Goal: Information Seeking & Learning: Learn about a topic

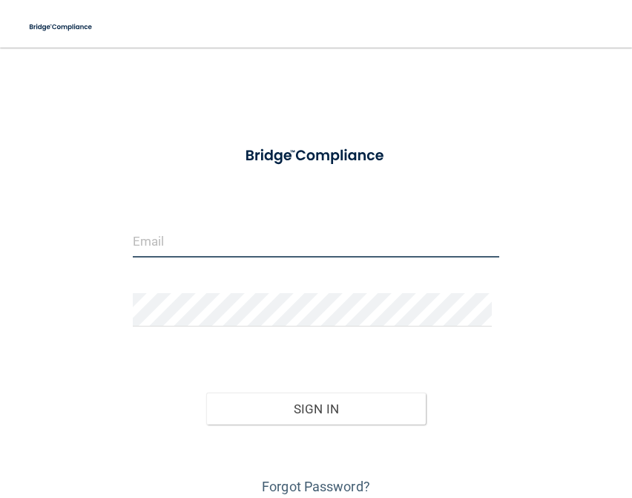
click at [274, 230] on input "email" at bounding box center [316, 240] width 367 height 33
click at [233, 229] on input "email" at bounding box center [316, 240] width 367 height 33
type input "[PERSON_NAME][EMAIL_ADDRESS][DOMAIN_NAME]"
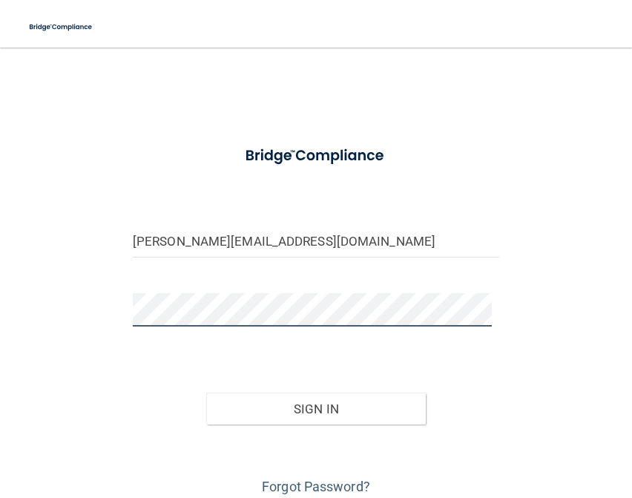
click at [206, 393] on button "Sign In" at bounding box center [316, 409] width 220 height 33
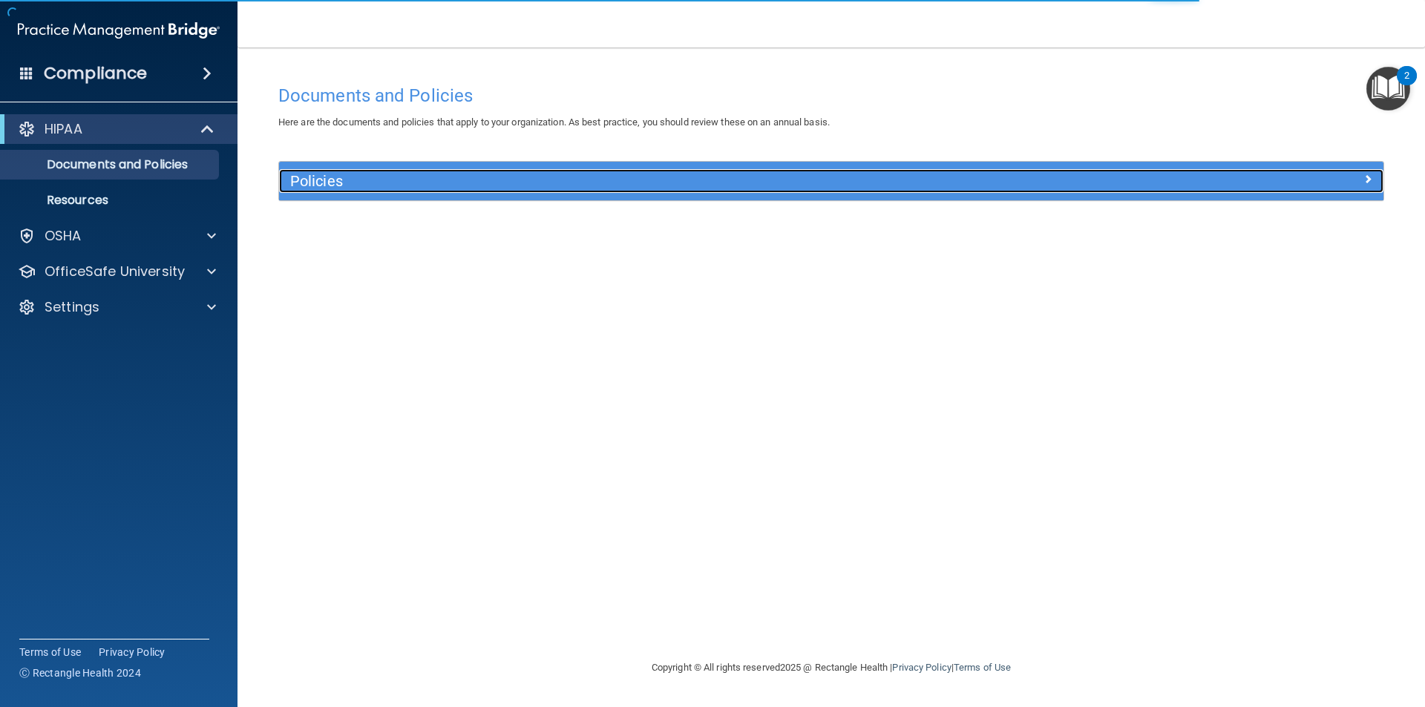
click at [340, 187] on h5 "Policies" at bounding box center [693, 181] width 806 height 16
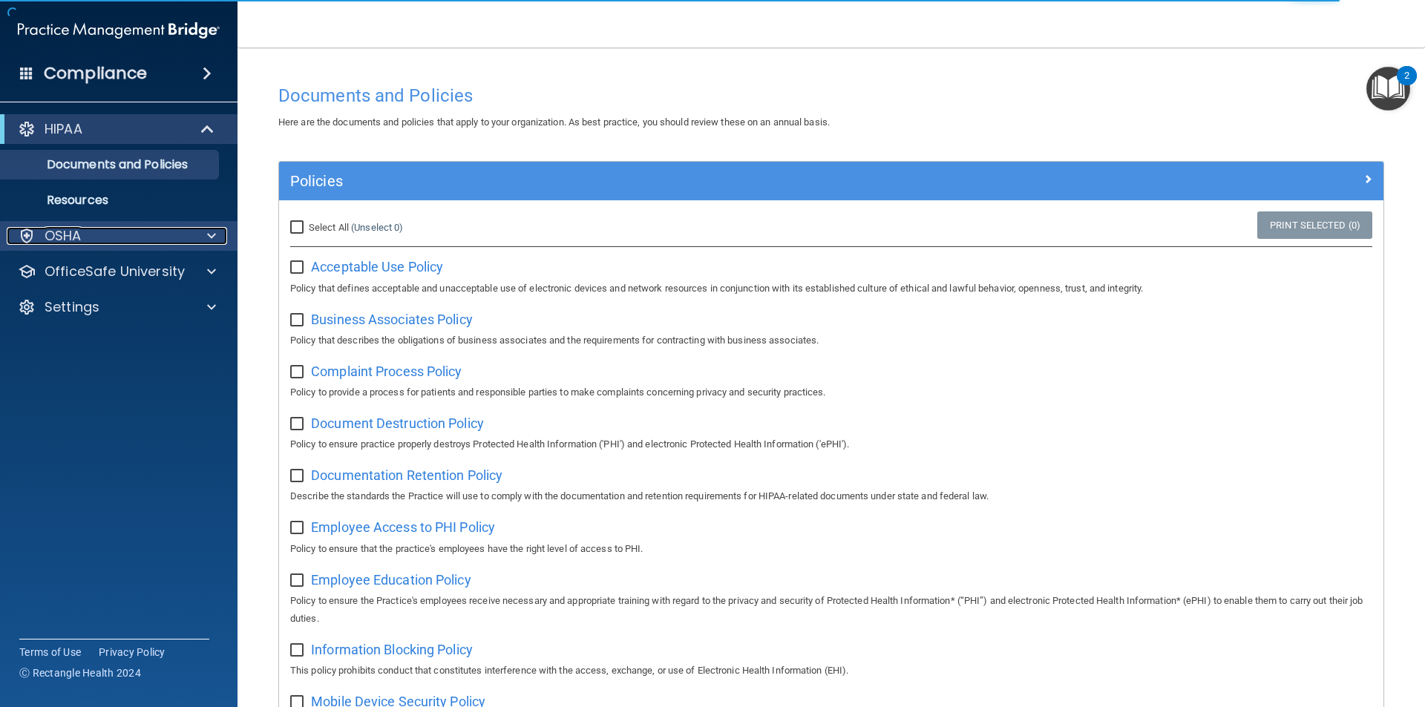
click at [88, 237] on div "OSHA" at bounding box center [99, 236] width 184 height 18
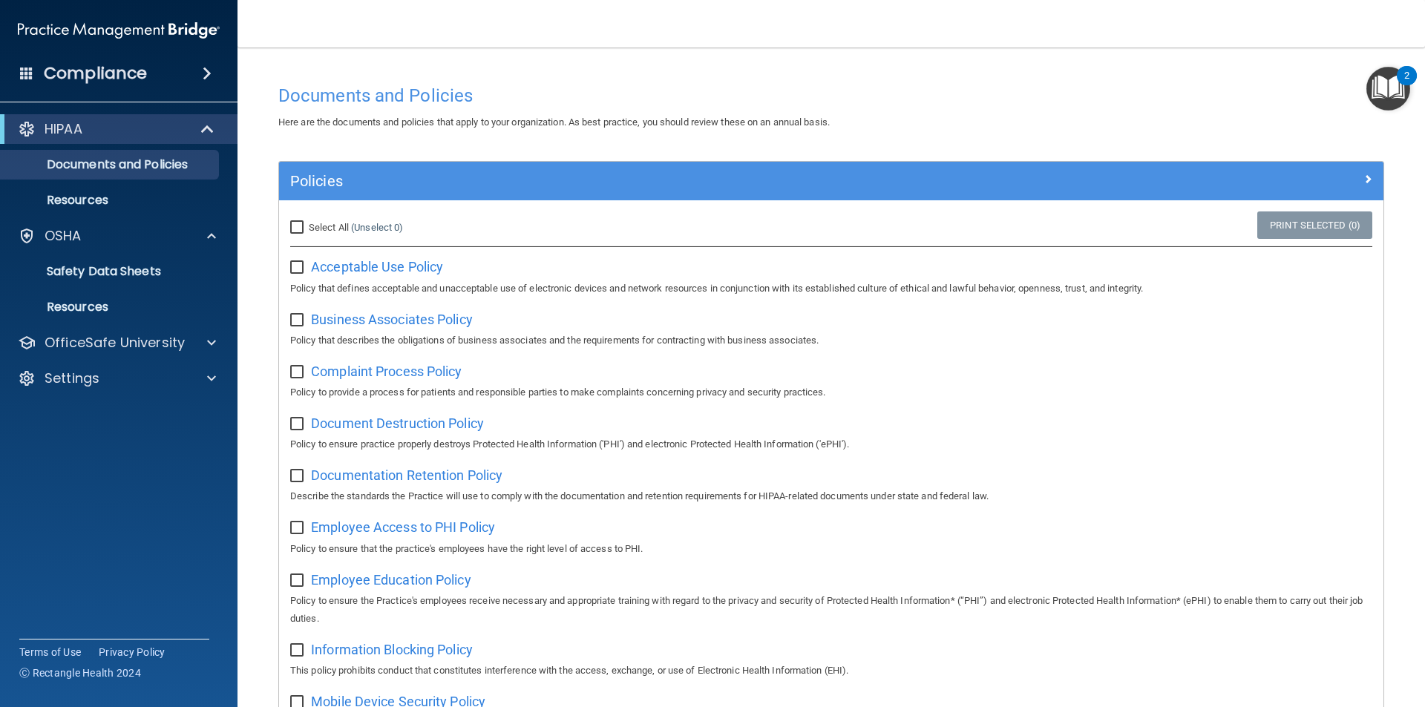
click at [115, 360] on div "HIPAA Documents and Policies Report an Incident Business Associates Emergency P…" at bounding box center [119, 256] width 238 height 297
click at [119, 345] on p "OfficeSafe University" at bounding box center [115, 343] width 140 height 18
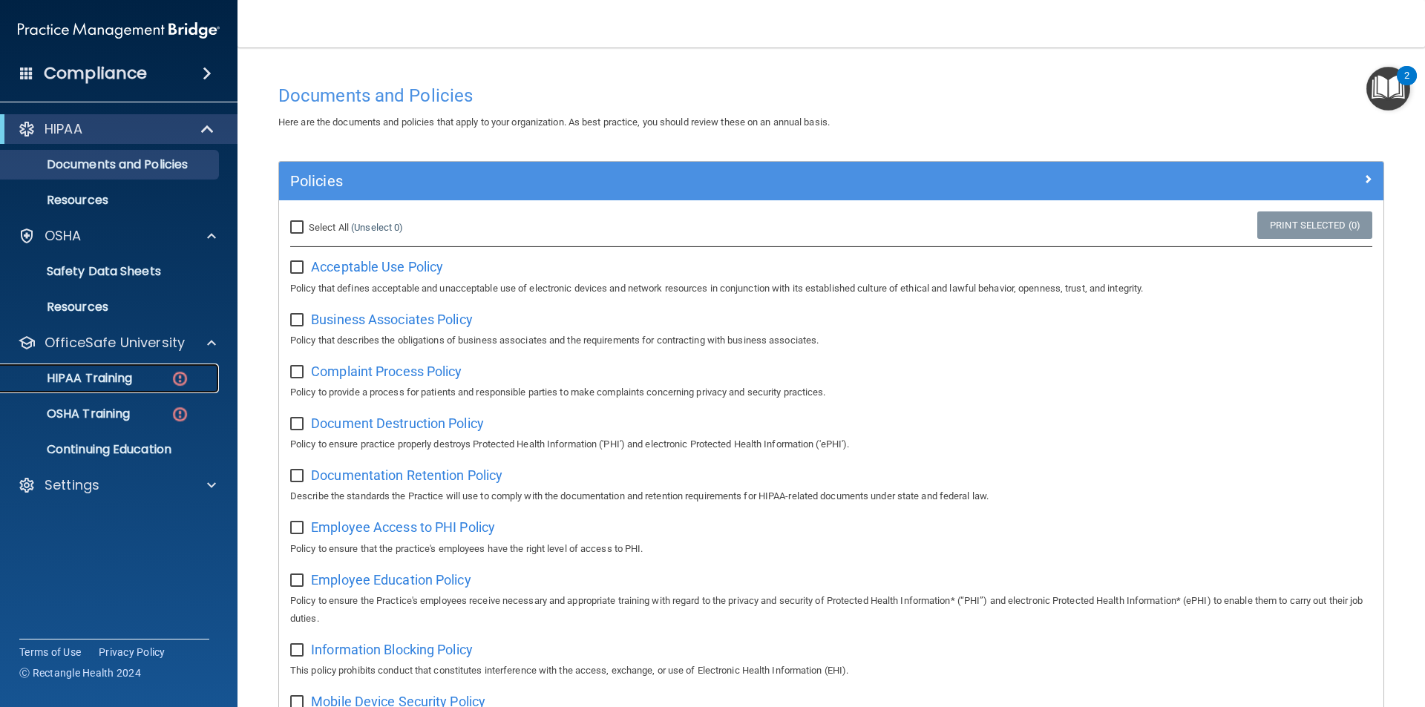
click at [111, 381] on p "HIPAA Training" at bounding box center [71, 378] width 122 height 15
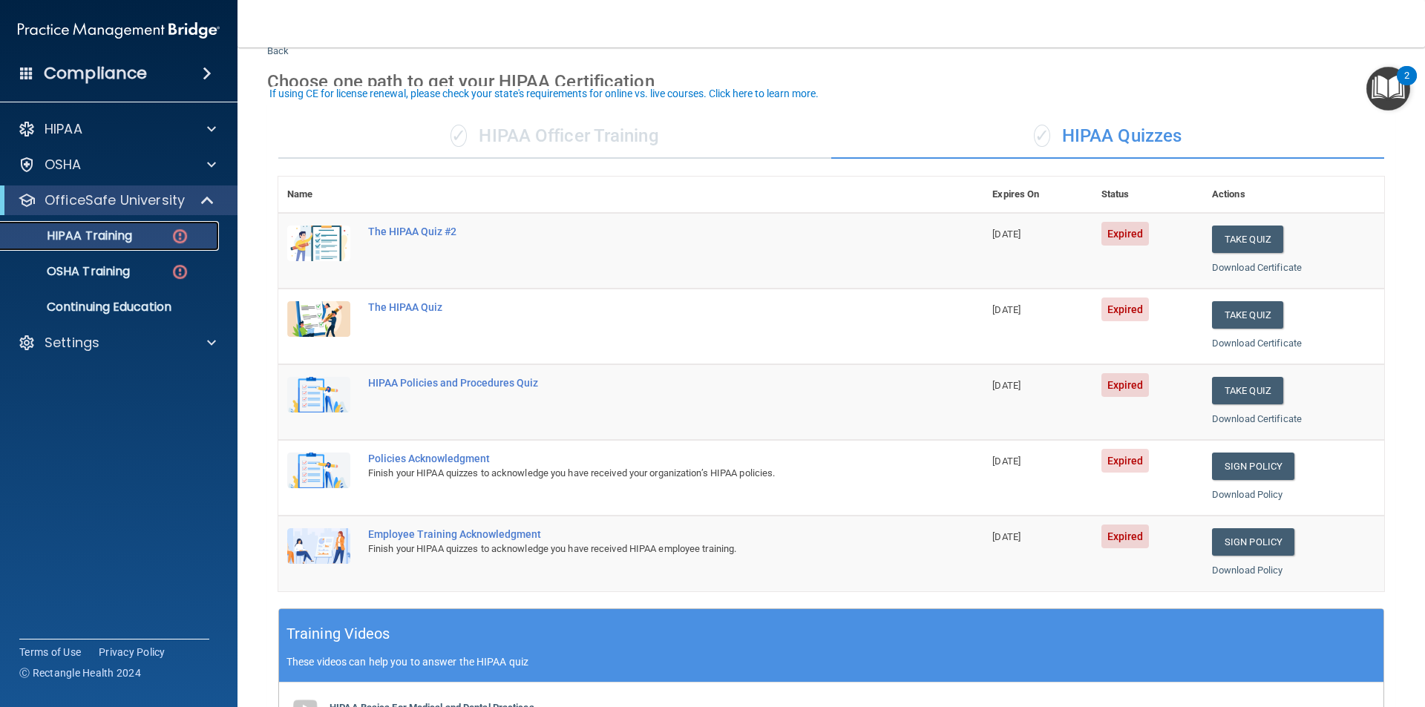
scroll to position [74, 0]
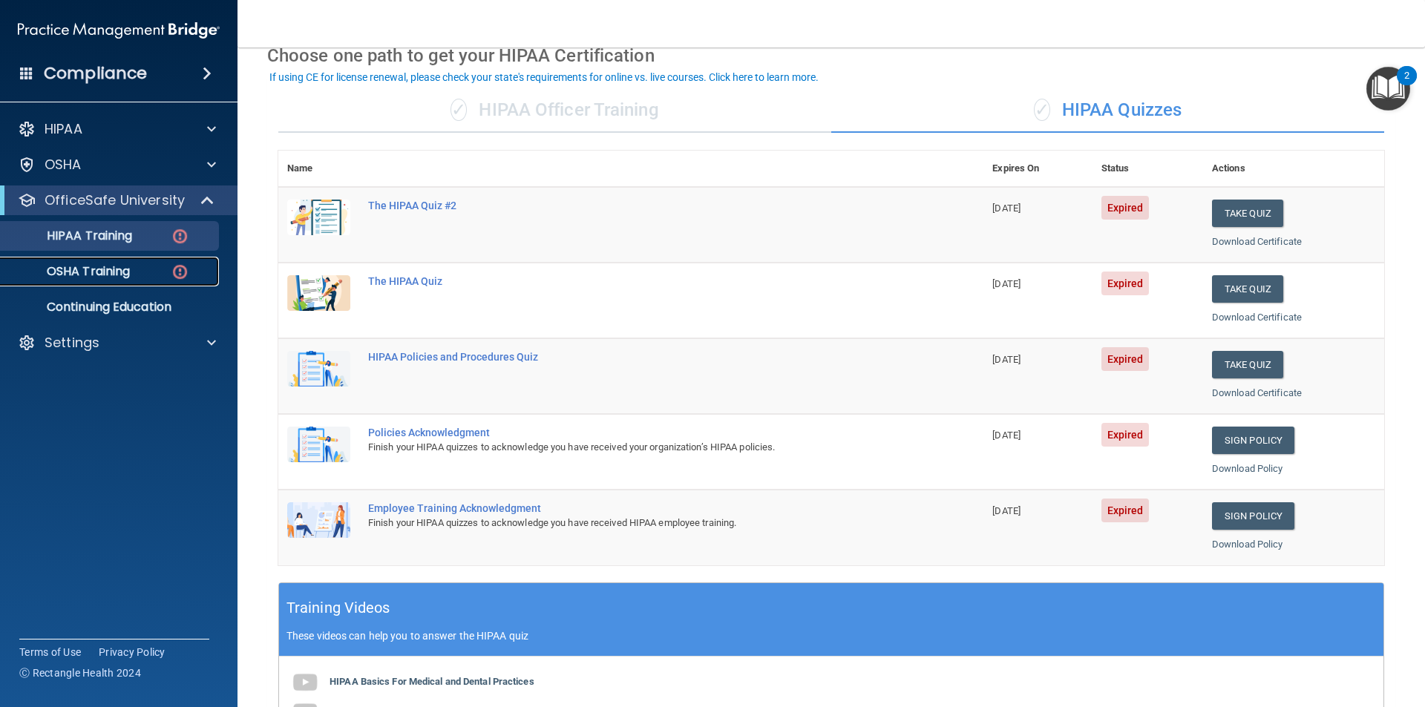
click at [82, 268] on p "OSHA Training" at bounding box center [70, 271] width 120 height 15
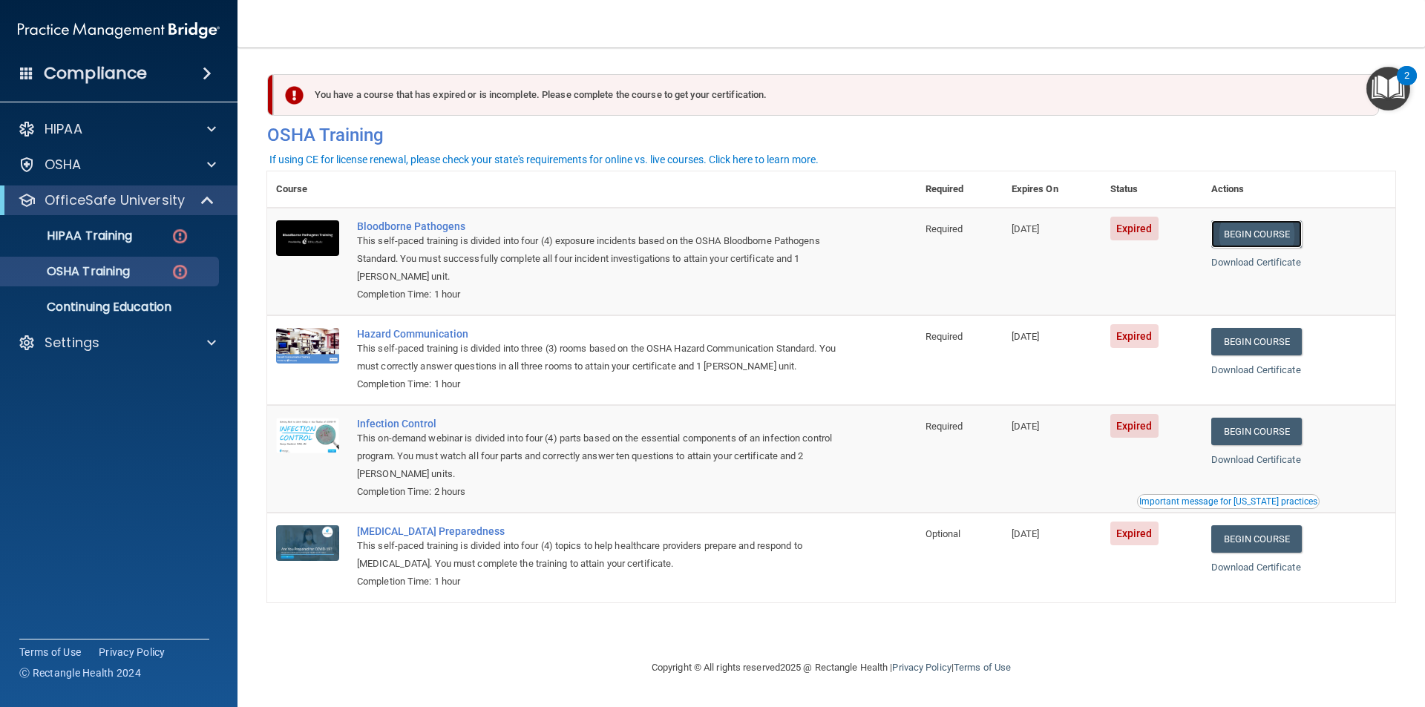
click at [632, 235] on link "Begin Course" at bounding box center [1256, 233] width 91 height 27
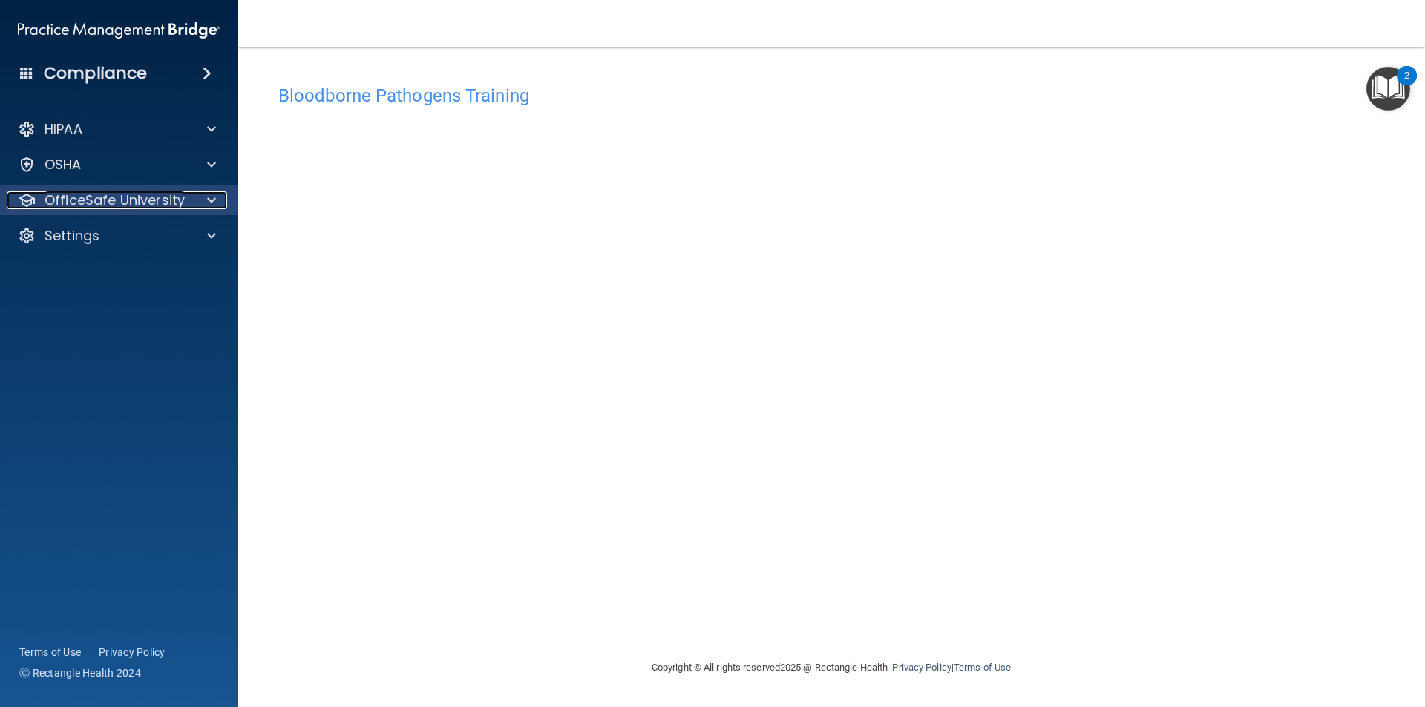
click at [161, 206] on p "OfficeSafe University" at bounding box center [115, 200] width 140 height 18
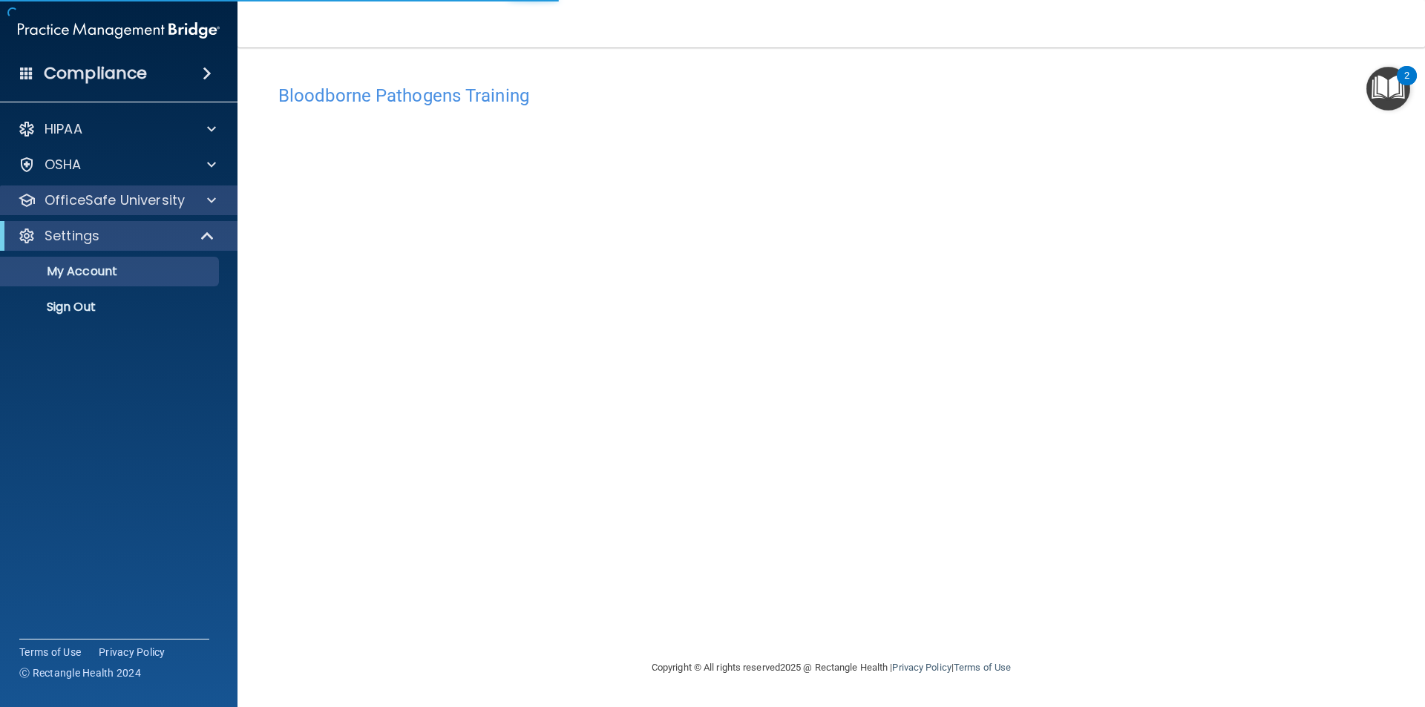
click at [200, 212] on div "OfficeSafe University" at bounding box center [119, 201] width 238 height 30
click at [209, 205] on span at bounding box center [211, 200] width 9 height 18
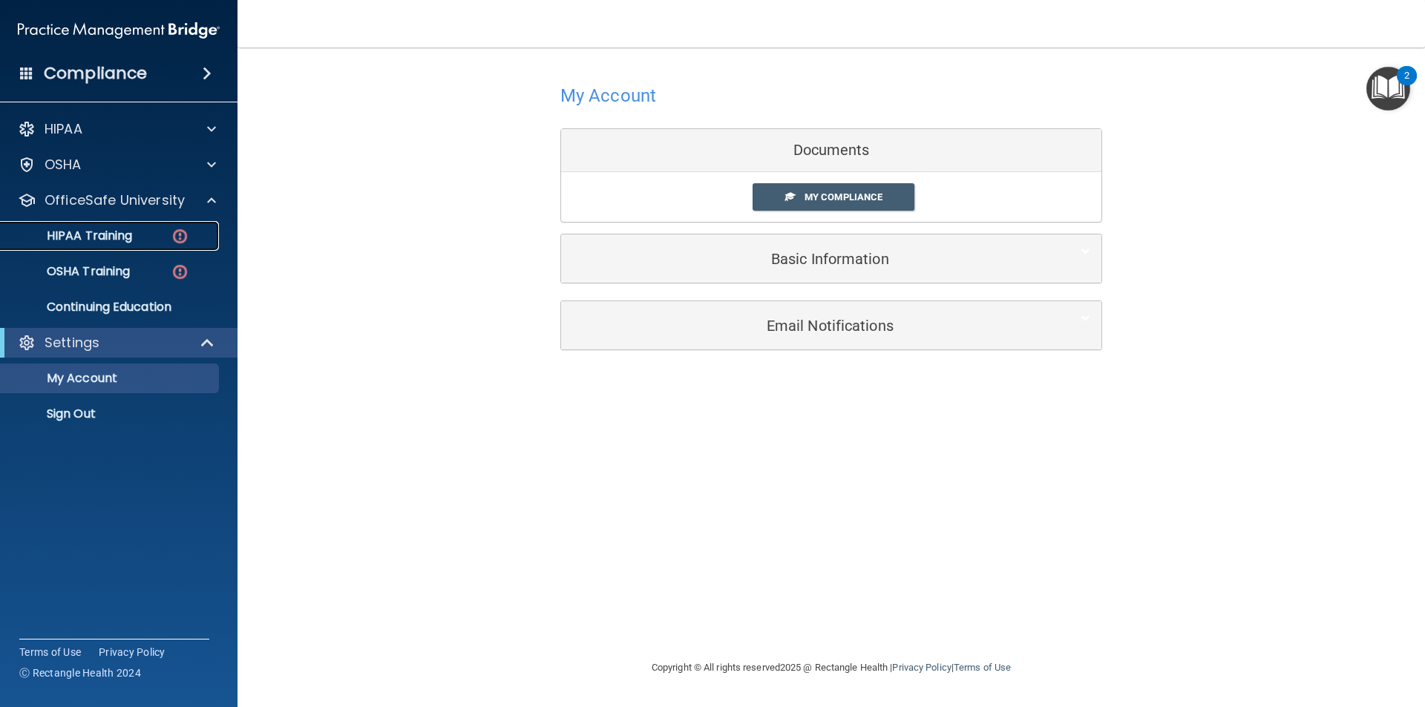
click at [141, 234] on div "HIPAA Training" at bounding box center [111, 236] width 203 height 15
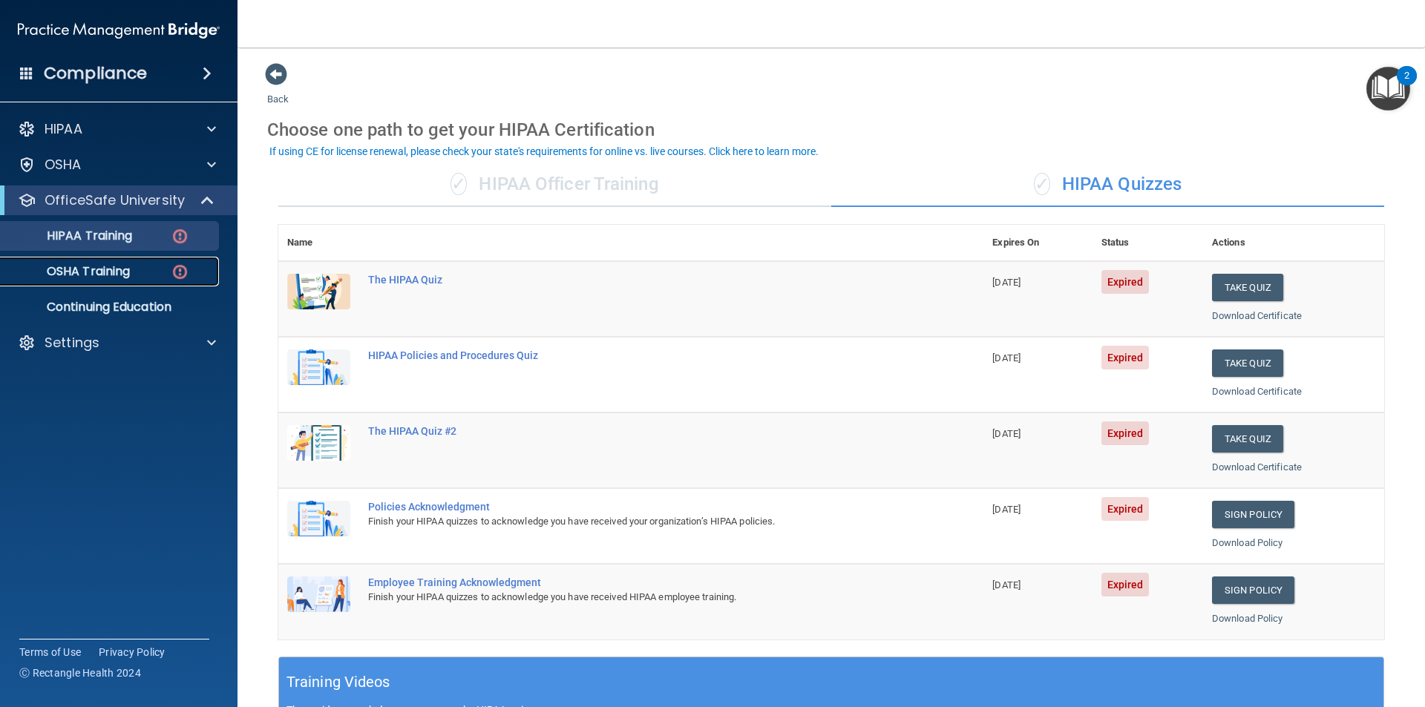
click at [160, 278] on div "OSHA Training" at bounding box center [111, 271] width 203 height 15
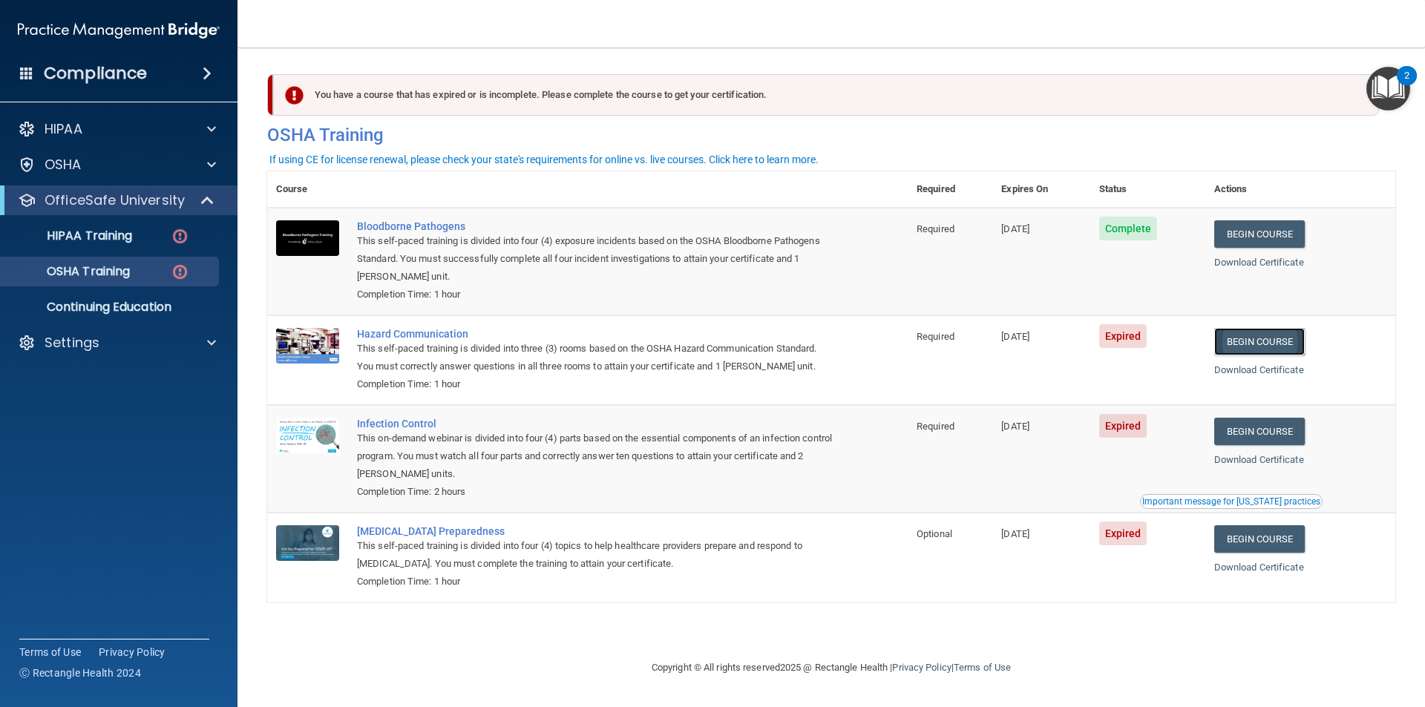
click at [1286, 345] on link "Begin Course" at bounding box center [1259, 341] width 91 height 27
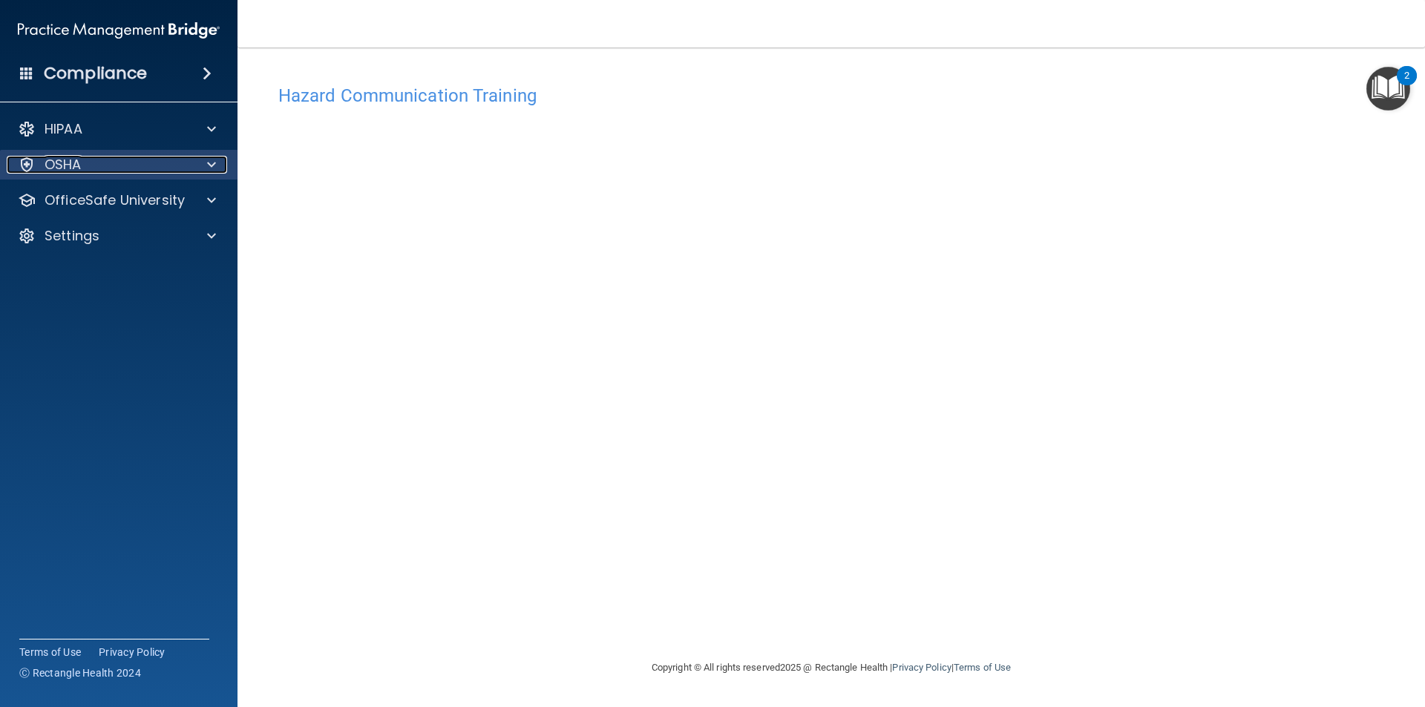
click at [165, 166] on div "OSHA" at bounding box center [99, 165] width 184 height 18
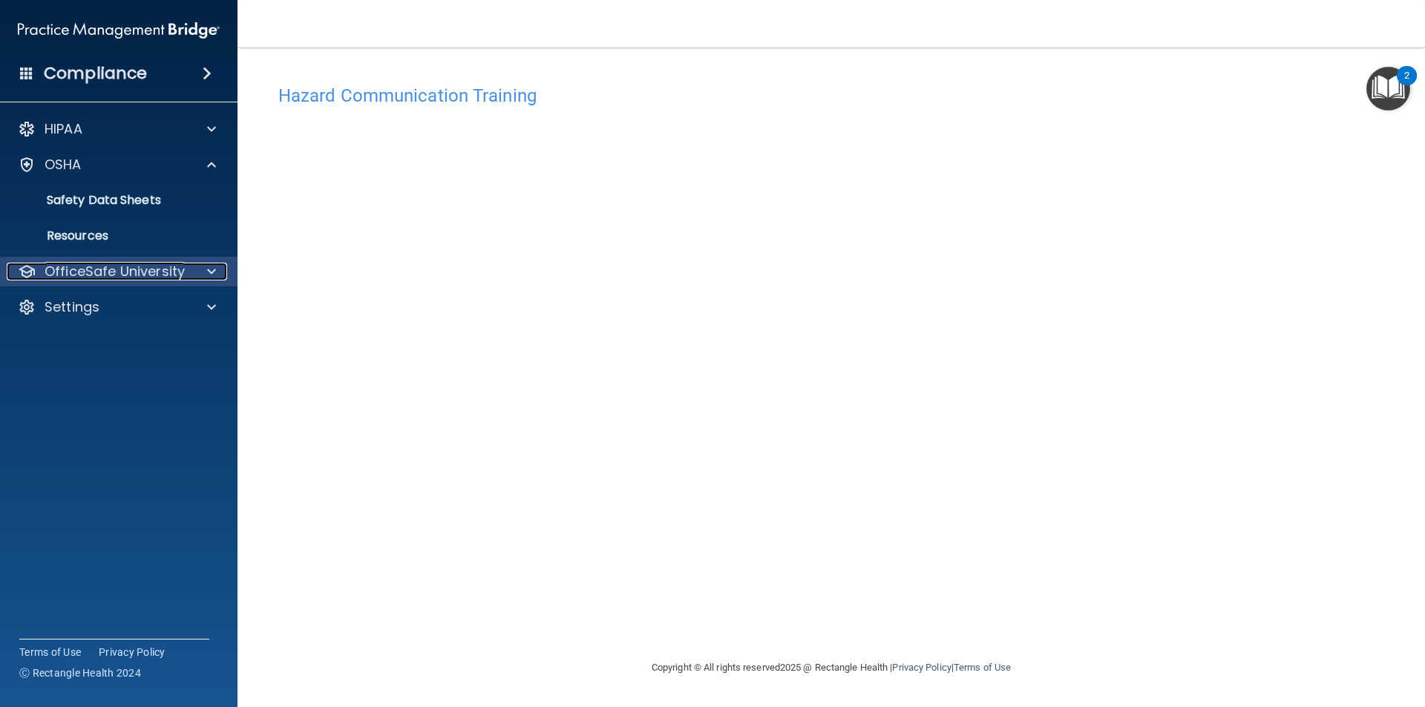
click at [178, 266] on p "OfficeSafe University" at bounding box center [115, 272] width 140 height 18
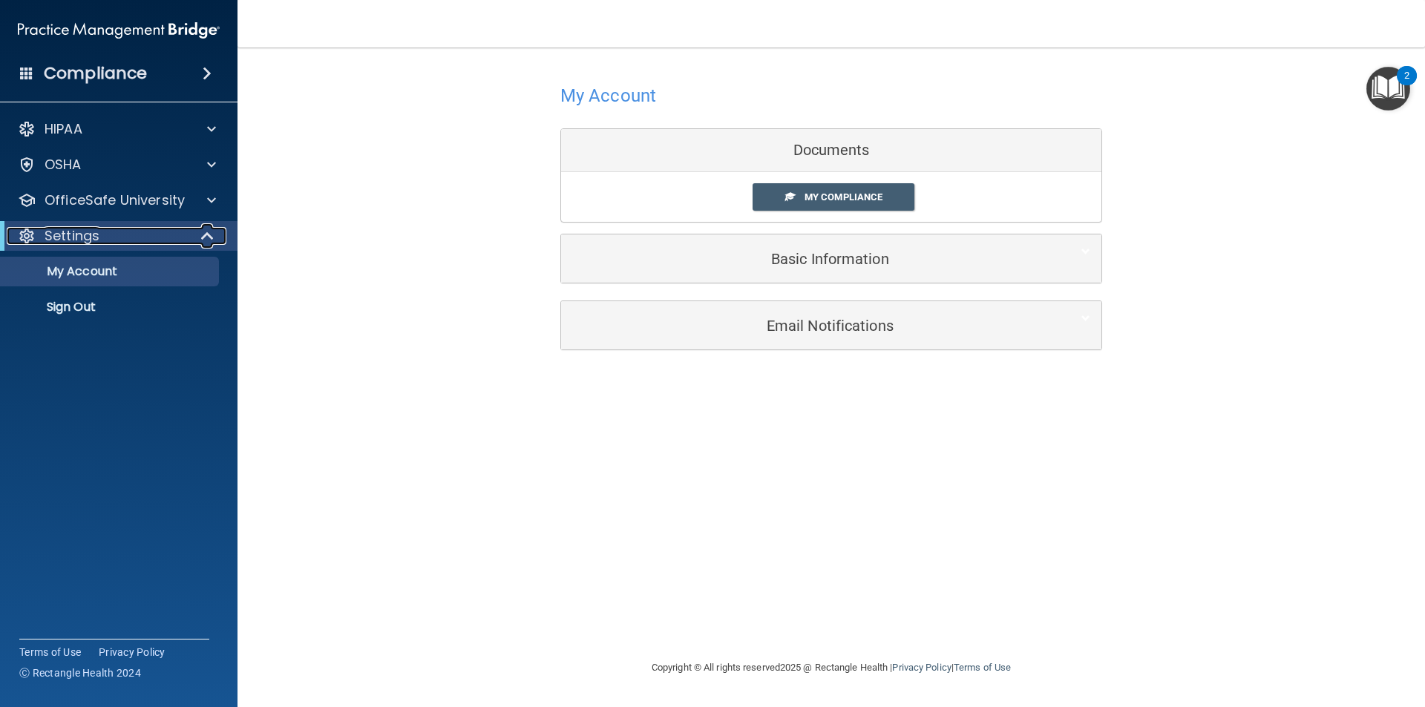
click at [94, 234] on p "Settings" at bounding box center [72, 236] width 55 height 18
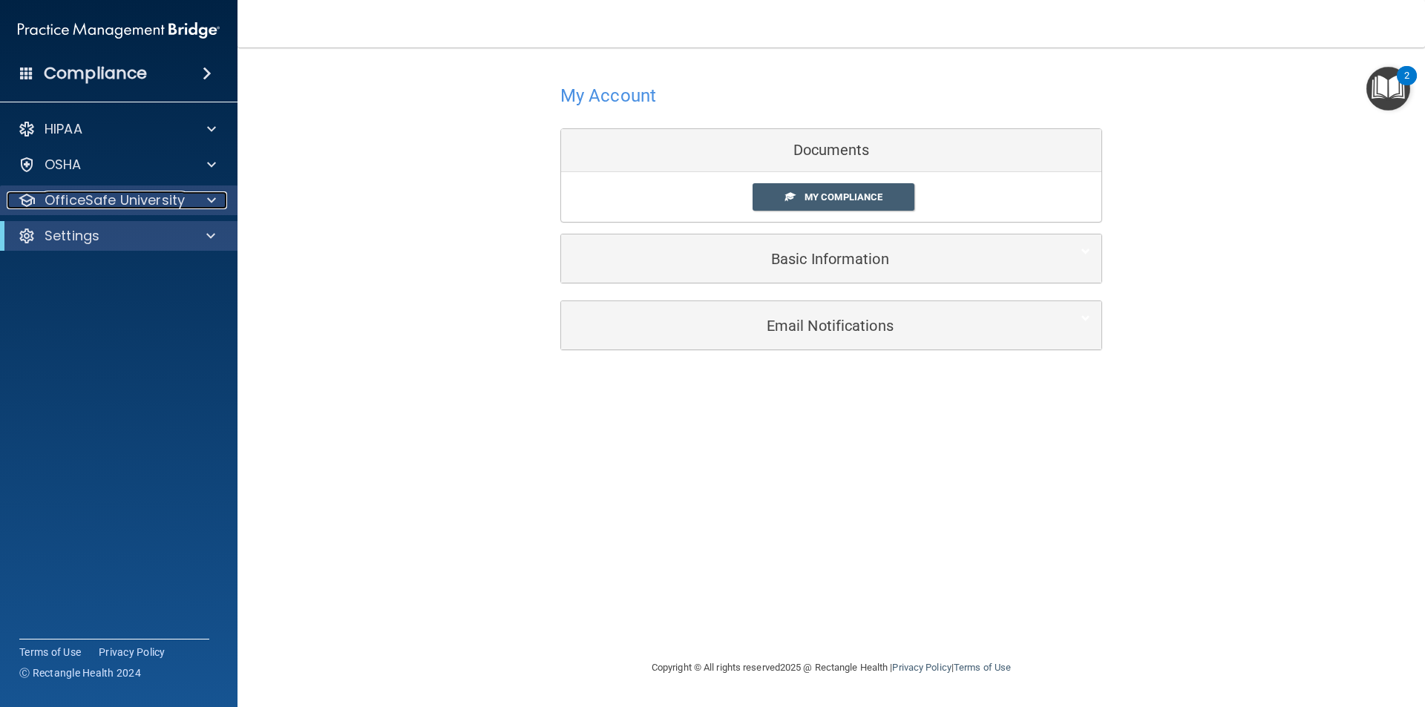
click at [119, 201] on p "OfficeSafe University" at bounding box center [115, 200] width 140 height 18
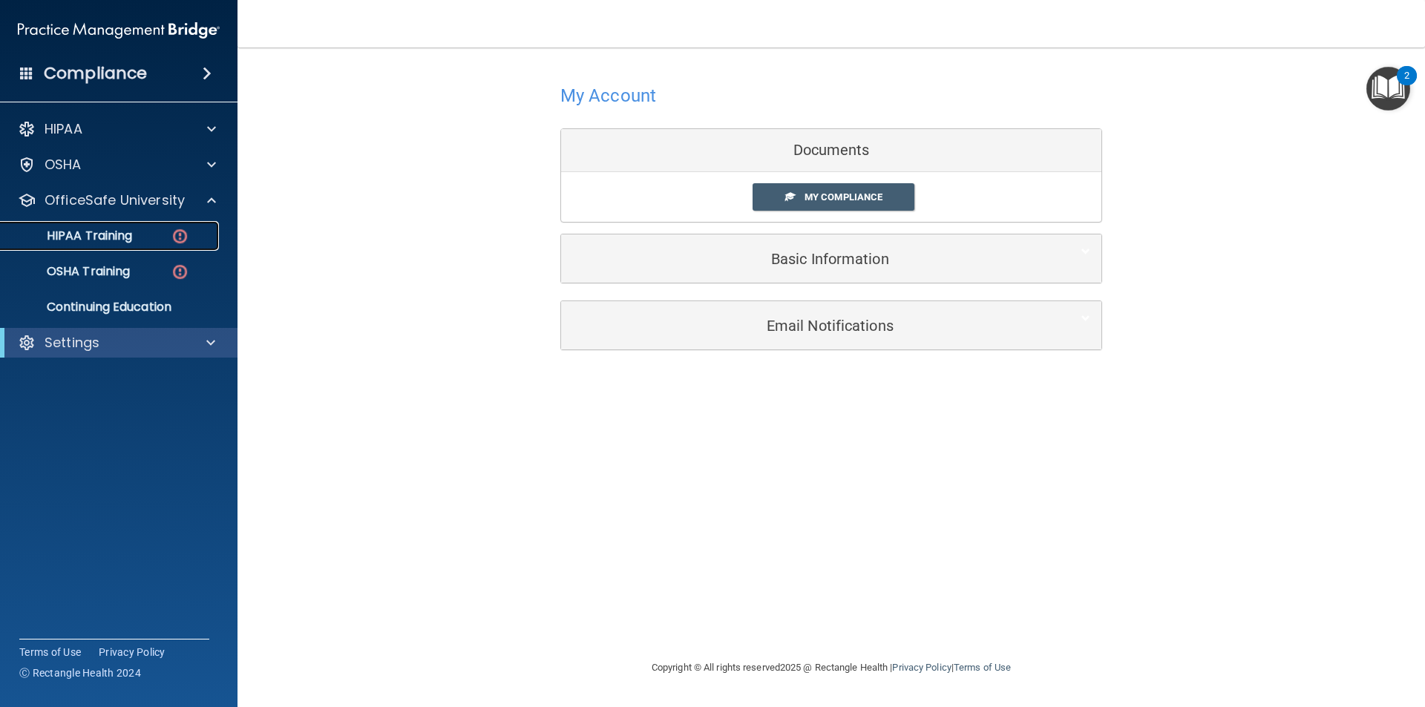
click at [128, 240] on p "HIPAA Training" at bounding box center [71, 236] width 122 height 15
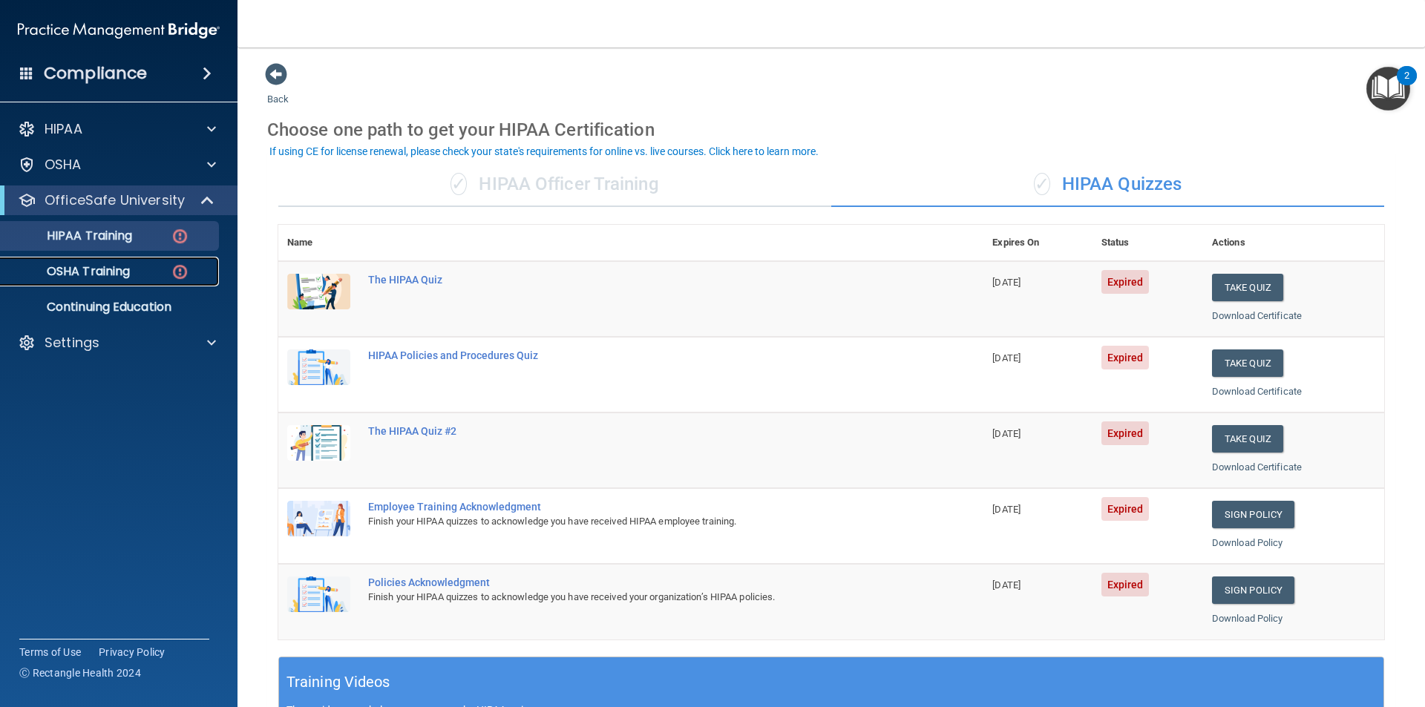
click at [133, 261] on link "OSHA Training" at bounding box center [102, 272] width 234 height 30
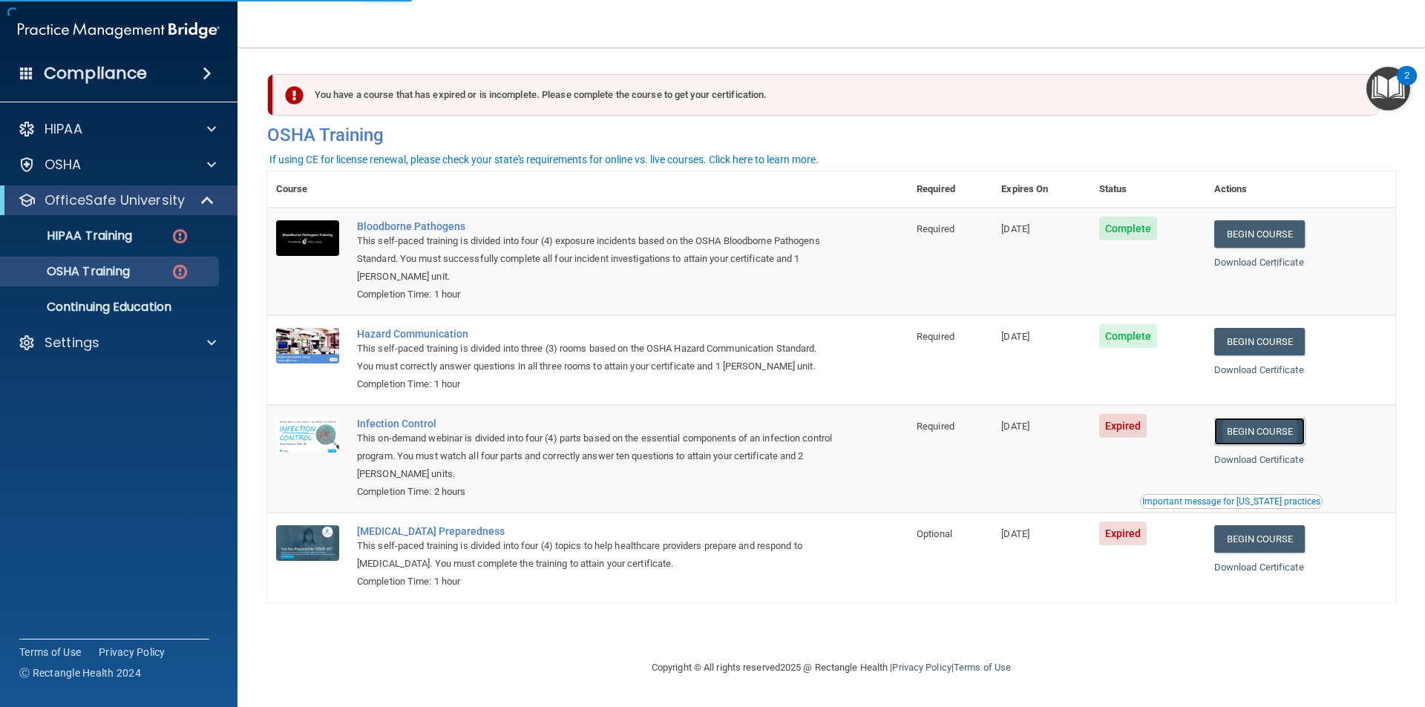
click at [1290, 439] on link "Begin Course" at bounding box center [1259, 431] width 91 height 27
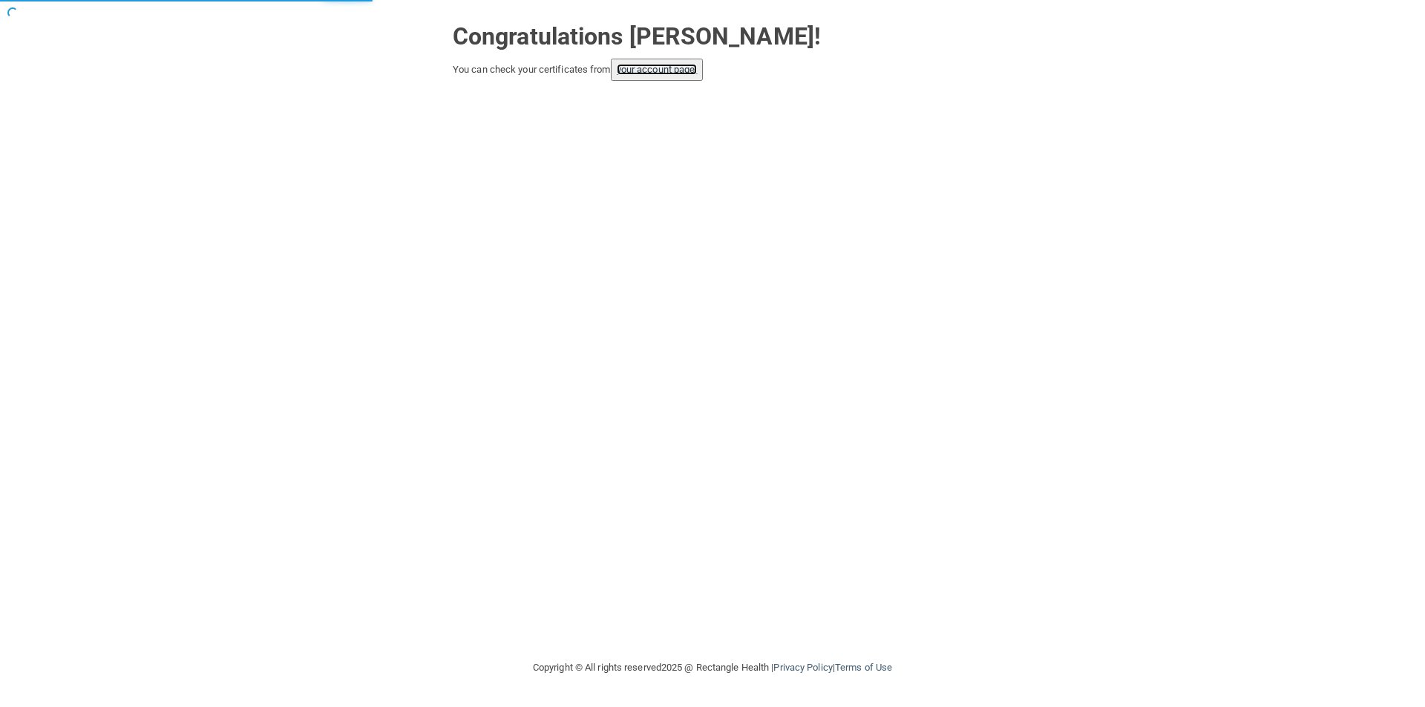
click at [698, 74] on link "your account page!" at bounding box center [657, 69] width 81 height 11
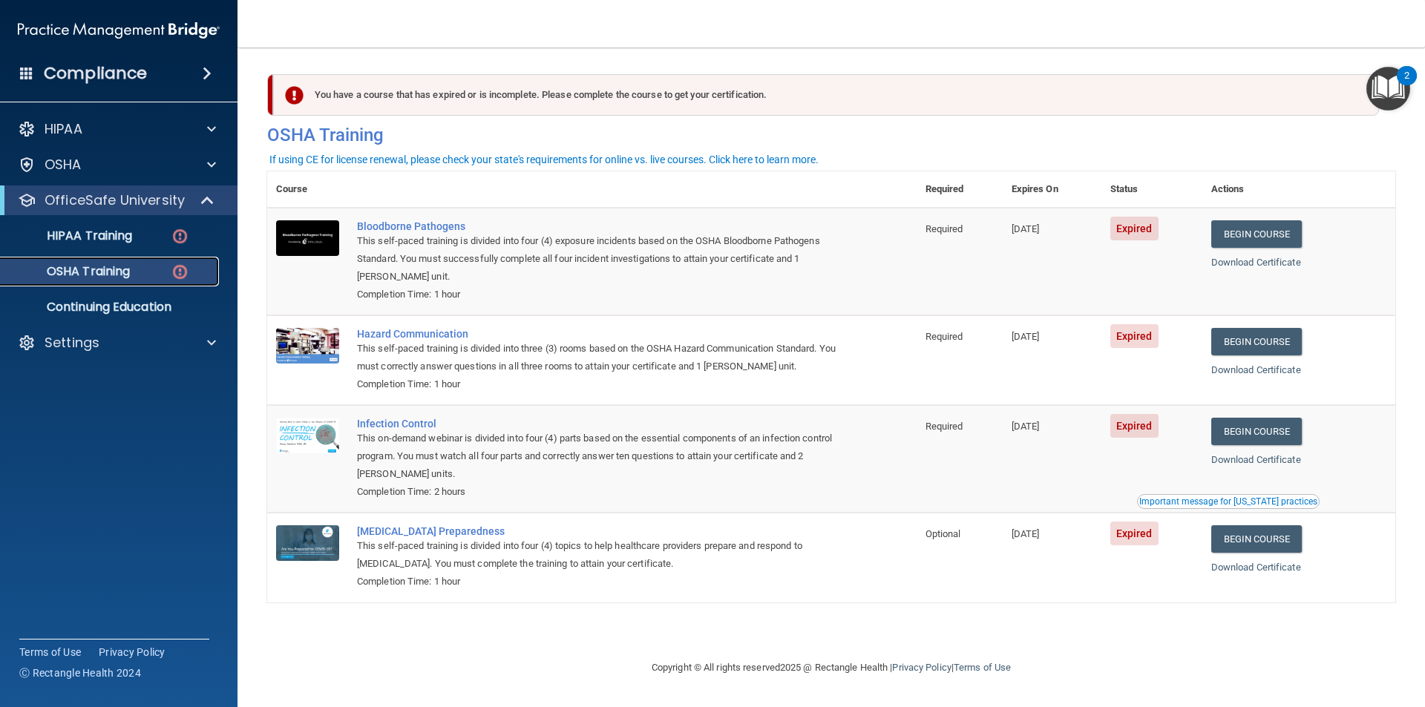
click at [134, 267] on div "OSHA Training" at bounding box center [111, 271] width 203 height 15
click at [112, 237] on p "HIPAA Training" at bounding box center [71, 236] width 122 height 15
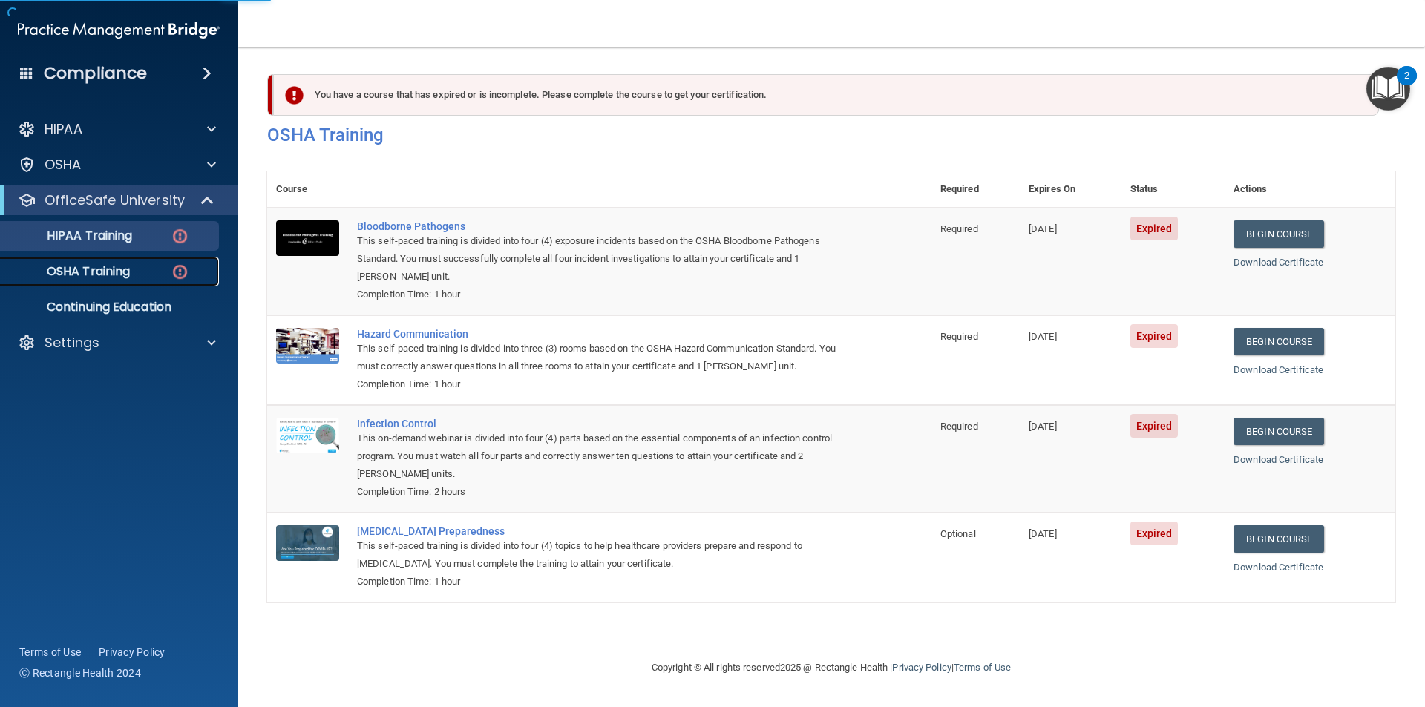
click at [119, 265] on p "OSHA Training" at bounding box center [70, 271] width 120 height 15
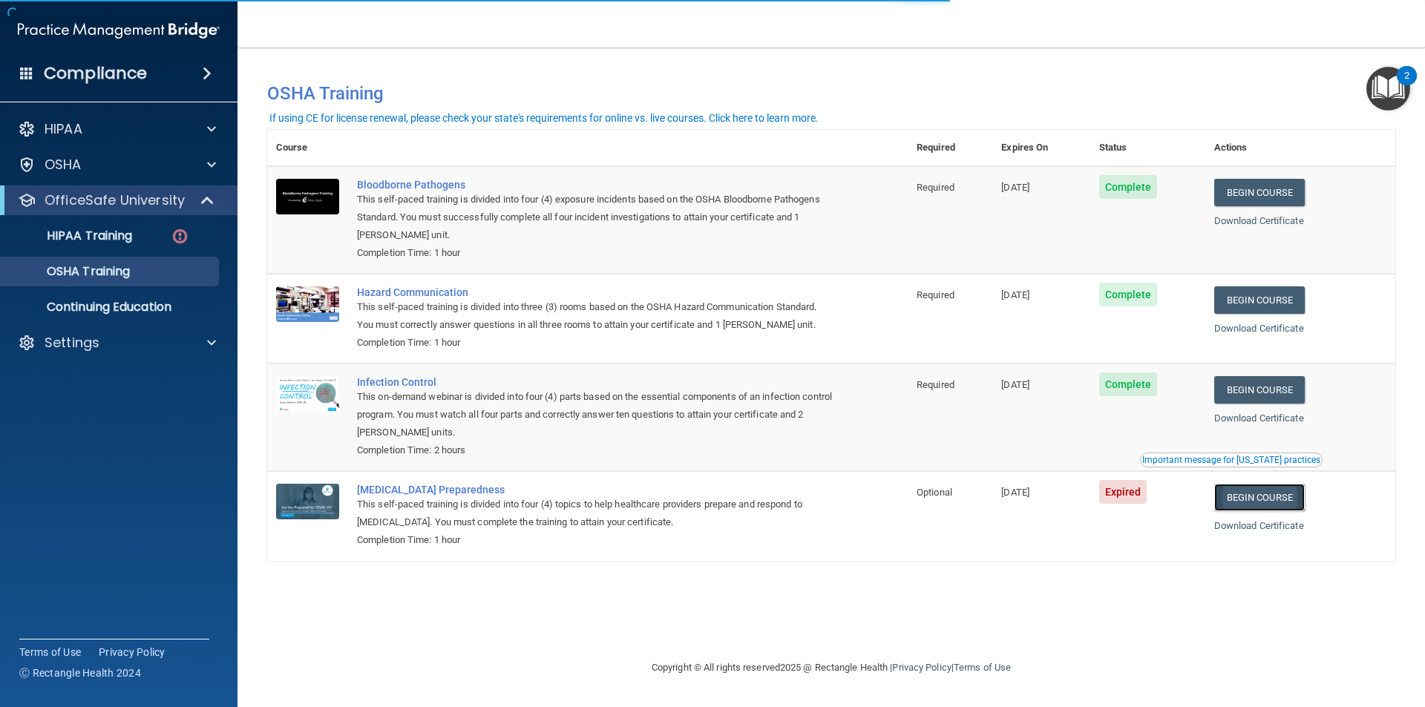
click at [1291, 501] on link "Begin Course" at bounding box center [1259, 497] width 91 height 27
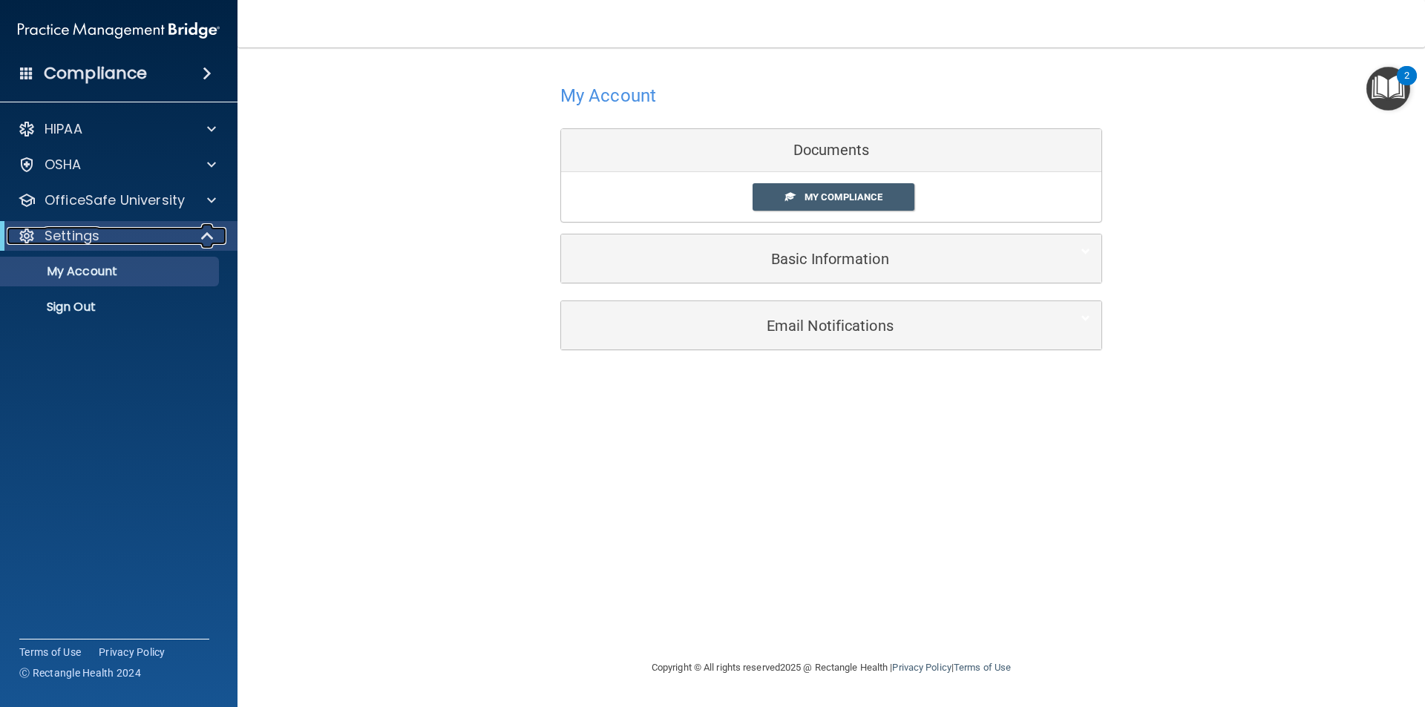
click at [97, 229] on p "Settings" at bounding box center [72, 236] width 55 height 18
click at [96, 232] on p "Settings" at bounding box center [72, 236] width 55 height 18
click at [148, 196] on p "OfficeSafe University" at bounding box center [115, 200] width 140 height 18
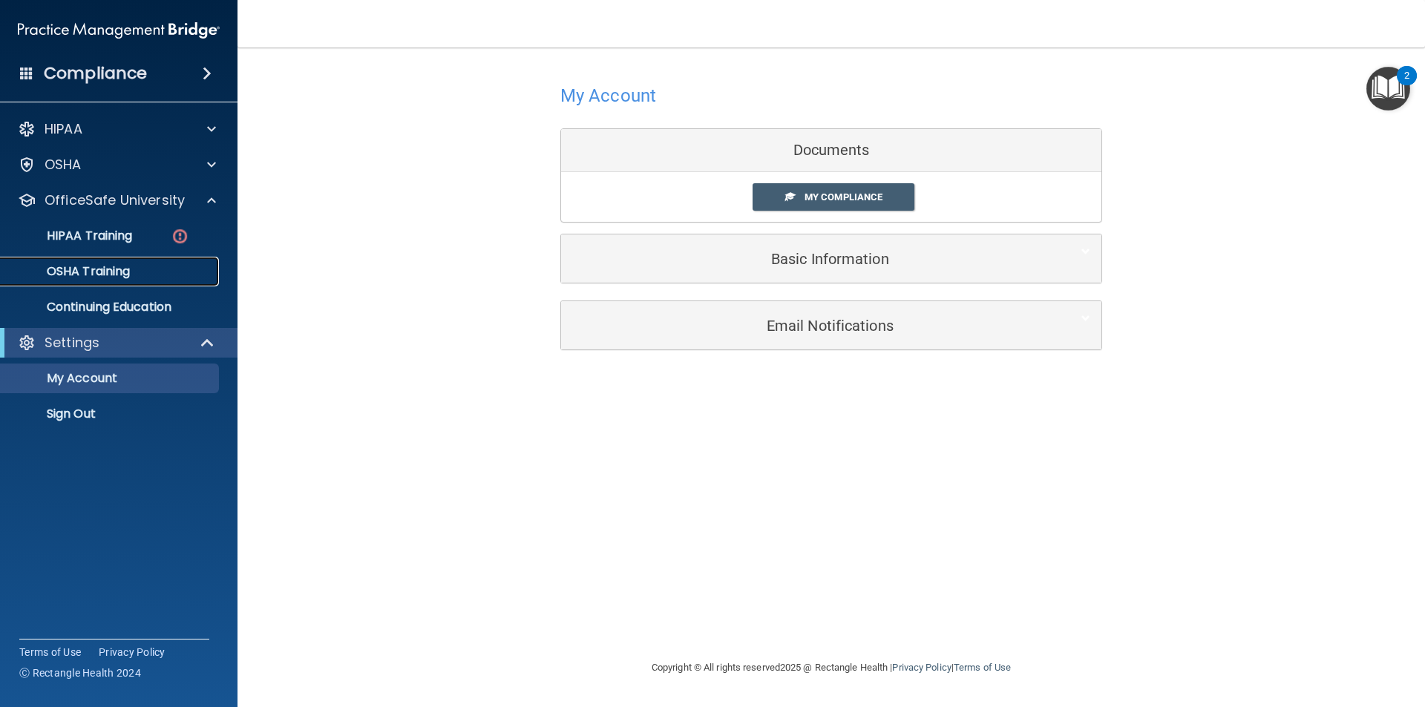
click at [109, 278] on p "OSHA Training" at bounding box center [70, 271] width 120 height 15
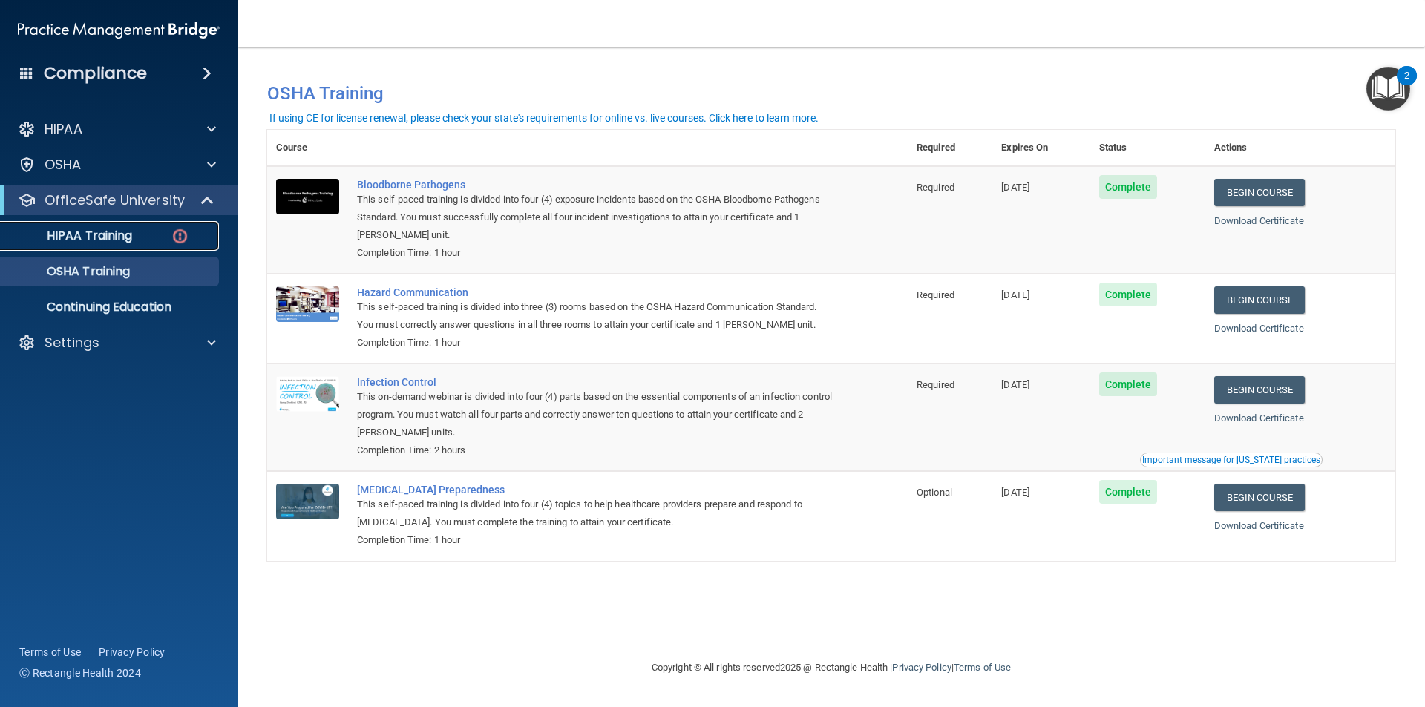
click at [69, 239] on p "HIPAA Training" at bounding box center [71, 236] width 122 height 15
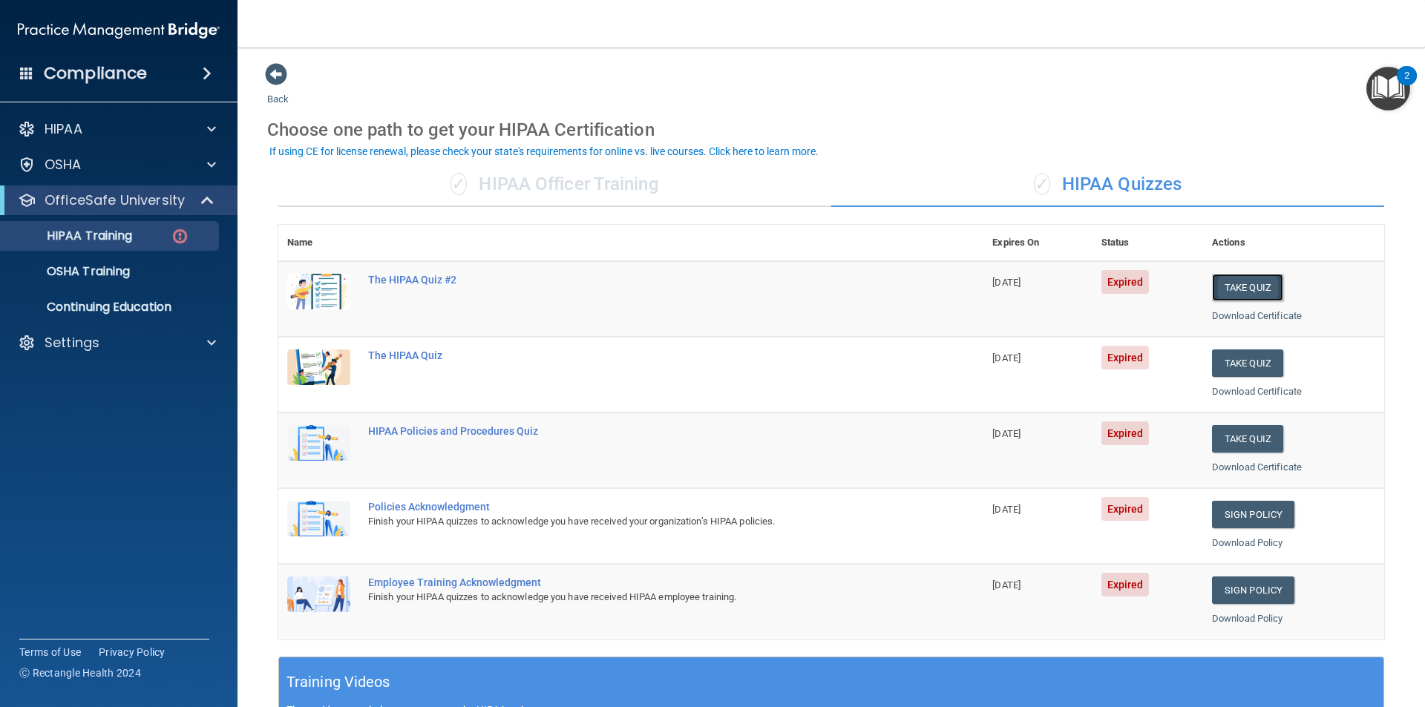
click at [1225, 292] on button "Take Quiz" at bounding box center [1247, 287] width 71 height 27
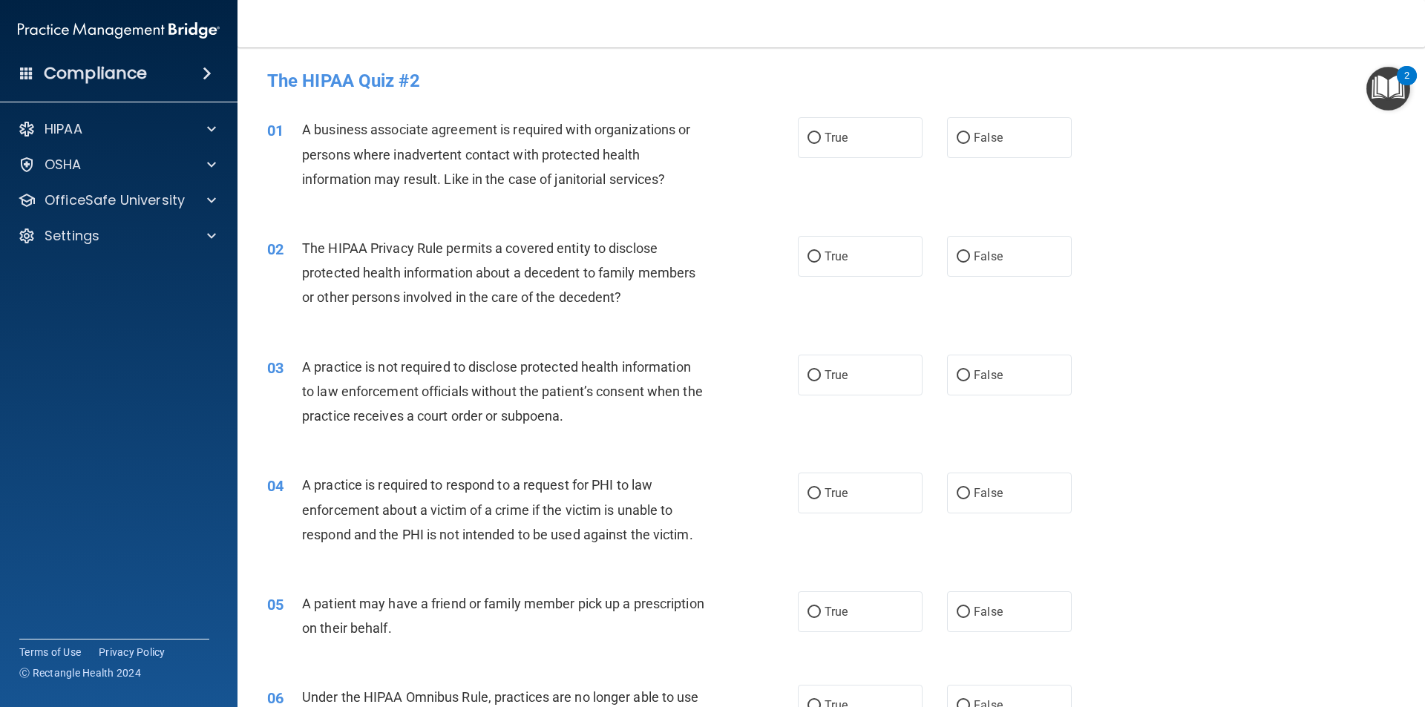
click at [1203, 344] on div "03 A practice is not required to disclose protected health information to law e…" at bounding box center [831, 395] width 1150 height 119
